Goal: Transaction & Acquisition: Purchase product/service

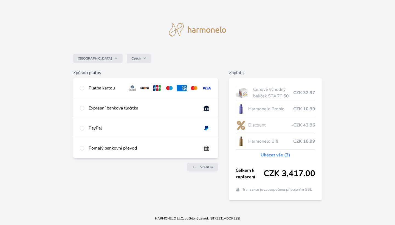
click at [82, 88] on input "radio" at bounding box center [82, 88] width 4 height 4
radio input "true"
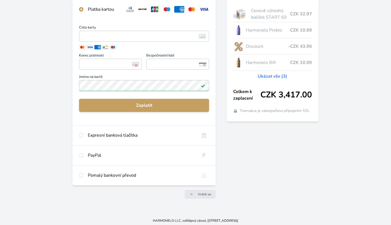
click at [83, 153] on input "radio" at bounding box center [81, 155] width 4 height 4
radio input "true"
radio input "false"
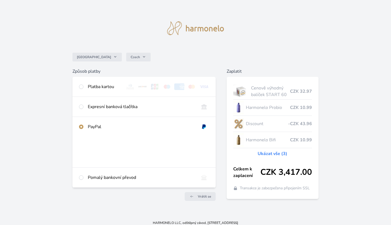
click at [82, 106] on input "radio" at bounding box center [81, 107] width 4 height 4
radio input "true"
radio input "false"
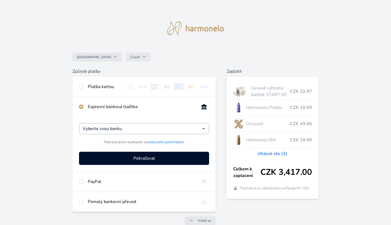
click at [204, 129] on div "Vyberte svou banku" at bounding box center [144, 128] width 130 height 11
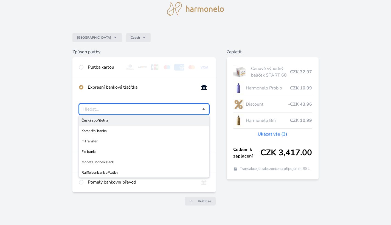
scroll to position [18, 0]
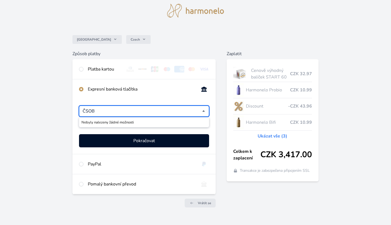
click at [125, 121] on div "Nebyly nalezeny žádné možnosti" at bounding box center [144, 122] width 130 height 10
click at [125, 114] on input "ČSOB" at bounding box center [143, 111] width 120 height 7
click at [81, 89] on input "radio" at bounding box center [81, 89] width 4 height 4
type input "Vyberte svou banku"
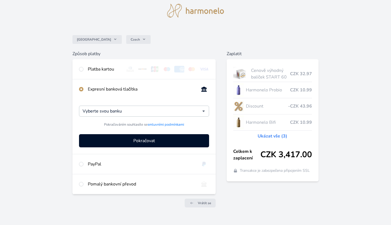
click at [82, 69] on input "radio" at bounding box center [81, 69] width 4 height 4
radio input "true"
radio input "false"
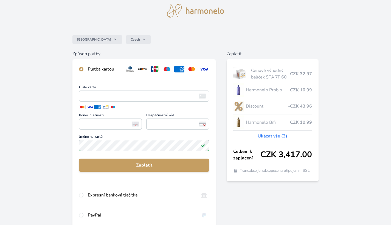
click at [276, 136] on link "Ukázat vše (3)" at bounding box center [273, 136] width 30 height 7
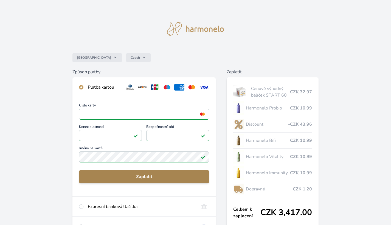
click at [153, 175] on span "Zaplatit" at bounding box center [143, 176] width 121 height 7
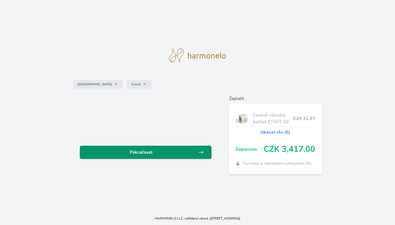
click at [166, 151] on span "Pokračovat" at bounding box center [141, 152] width 114 height 7
